Goal: Transaction & Acquisition: Purchase product/service

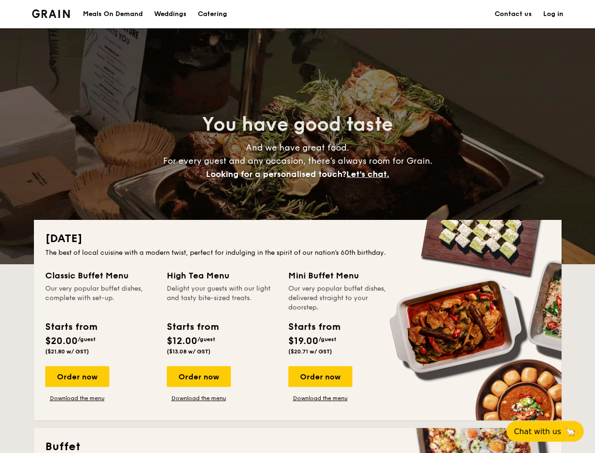
click at [297, 226] on div "[DATE] The best of local cuisine with a modern twist, perfect for indulging in …" at bounding box center [298, 320] width 528 height 200
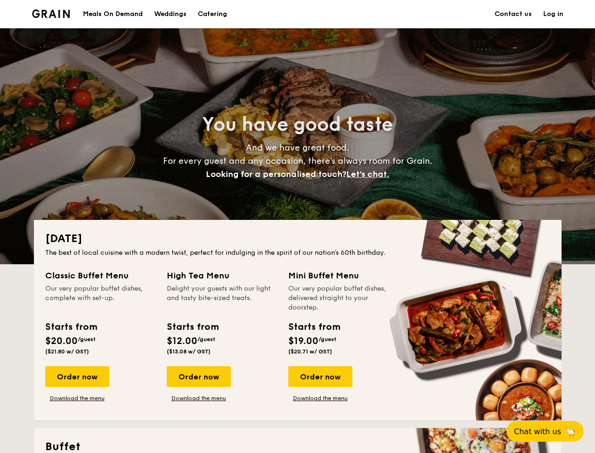
click at [553, 14] on link "Log in" at bounding box center [554, 14] width 20 height 28
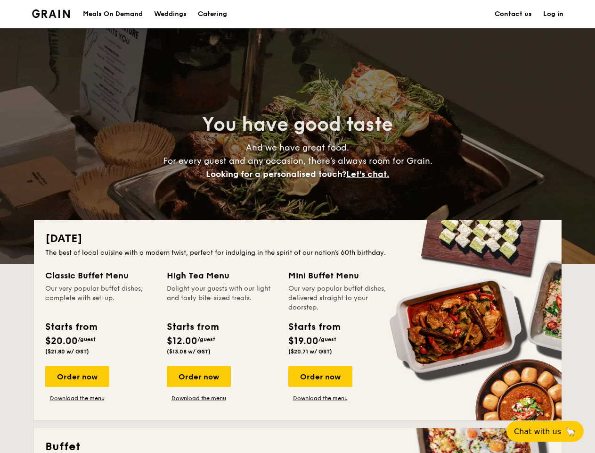
click at [371, 174] on span "Let's chat." at bounding box center [368, 174] width 43 height 10
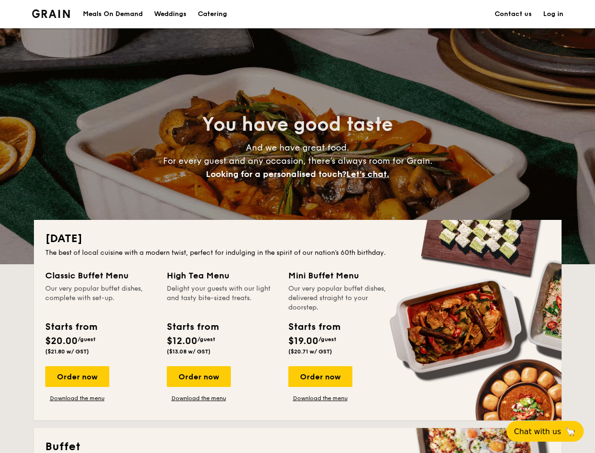
click at [77, 376] on div "Order now" at bounding box center [77, 376] width 64 height 21
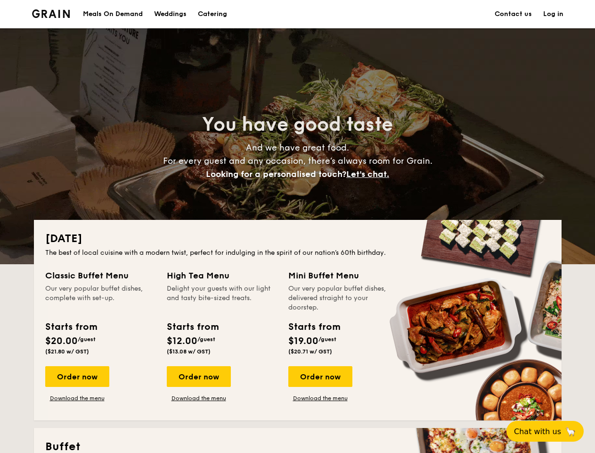
click at [198, 376] on div "Order now" at bounding box center [199, 376] width 64 height 21
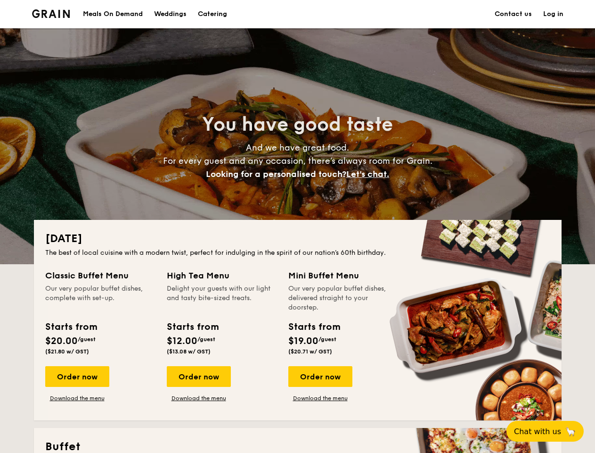
click at [320, 376] on div "Order now" at bounding box center [321, 376] width 64 height 21
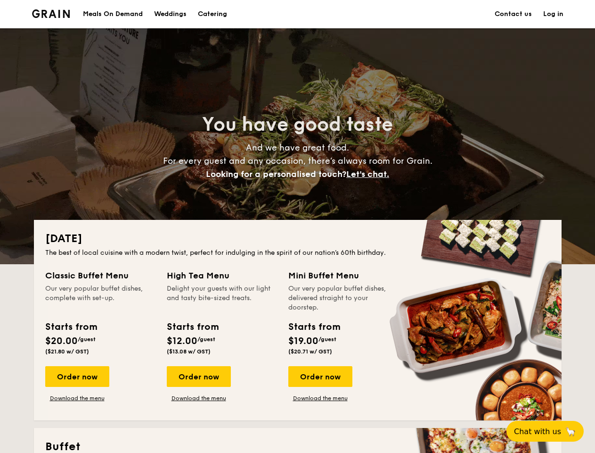
click at [551, 431] on span "Chat with us" at bounding box center [537, 431] width 47 height 9
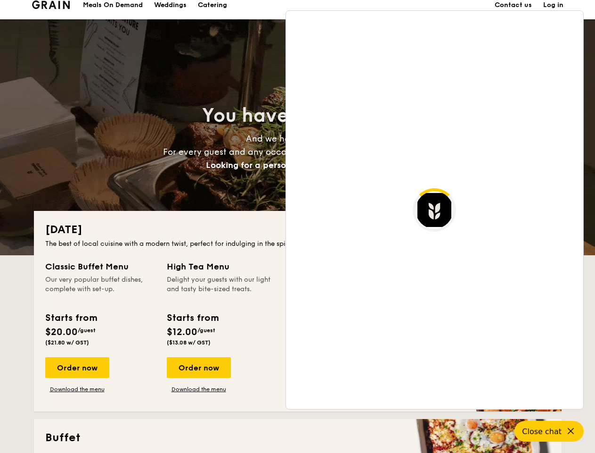
scroll to position [1826, 0]
